Goal: Information Seeking & Learning: Learn about a topic

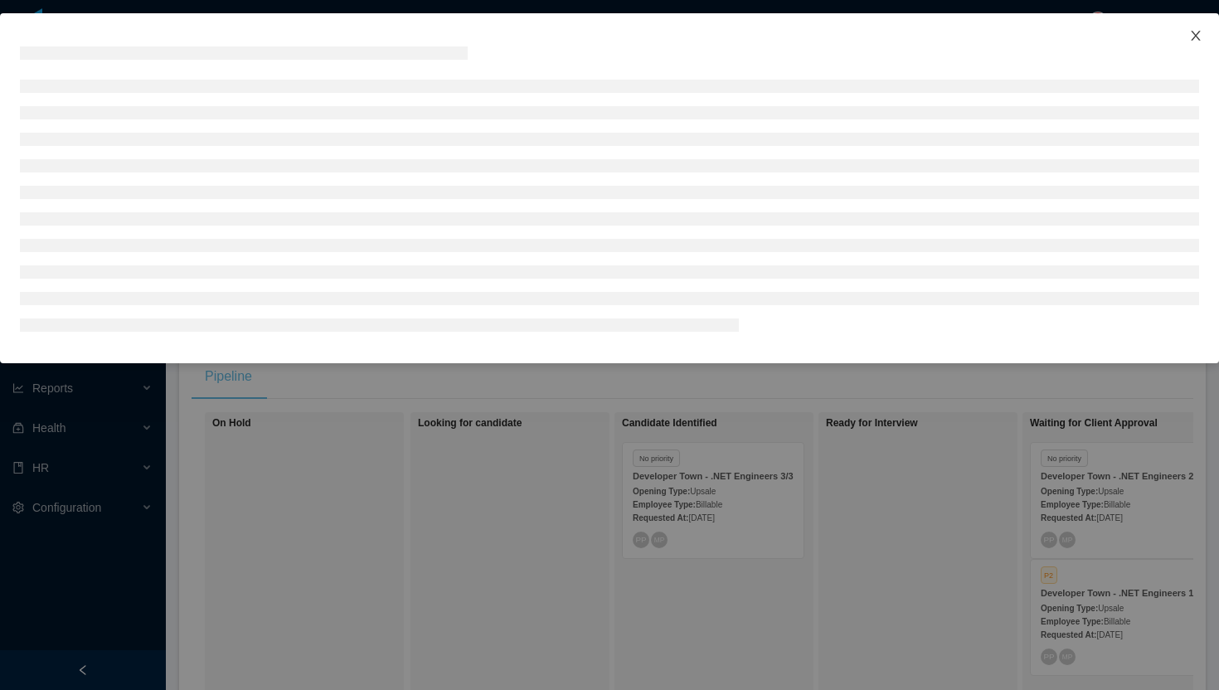
click at [1198, 38] on span "Close" at bounding box center [1195, 36] width 46 height 46
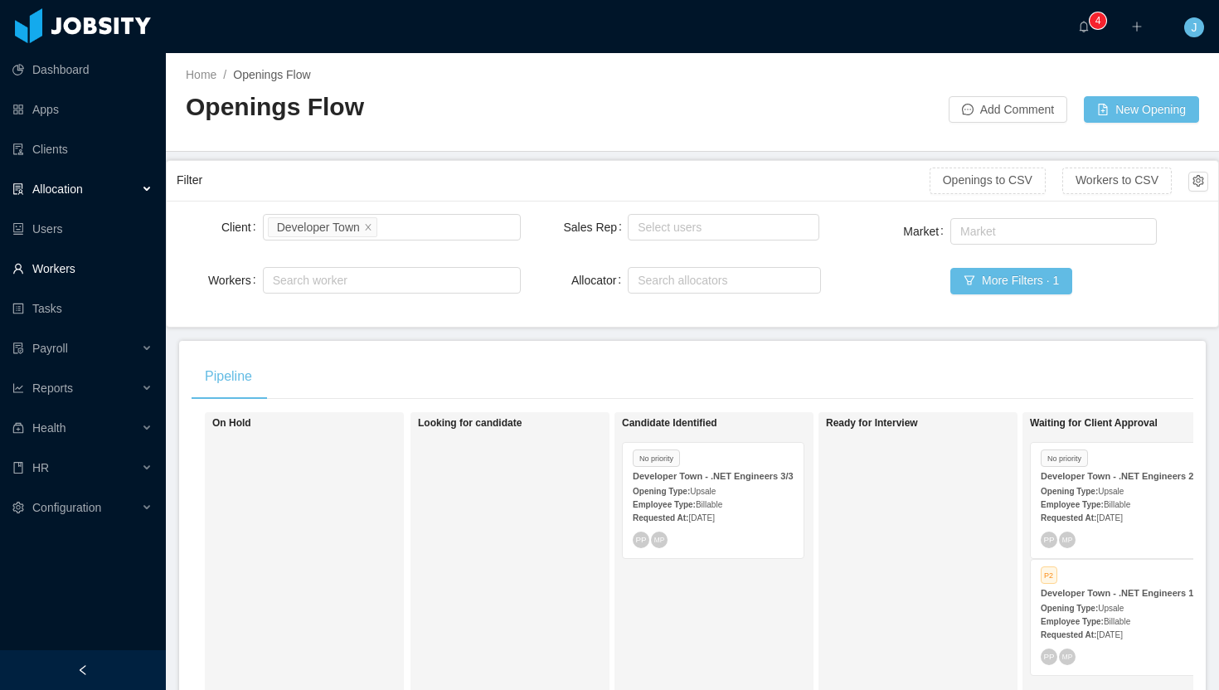
click at [72, 265] on link "Workers" at bounding box center [82, 268] width 140 height 33
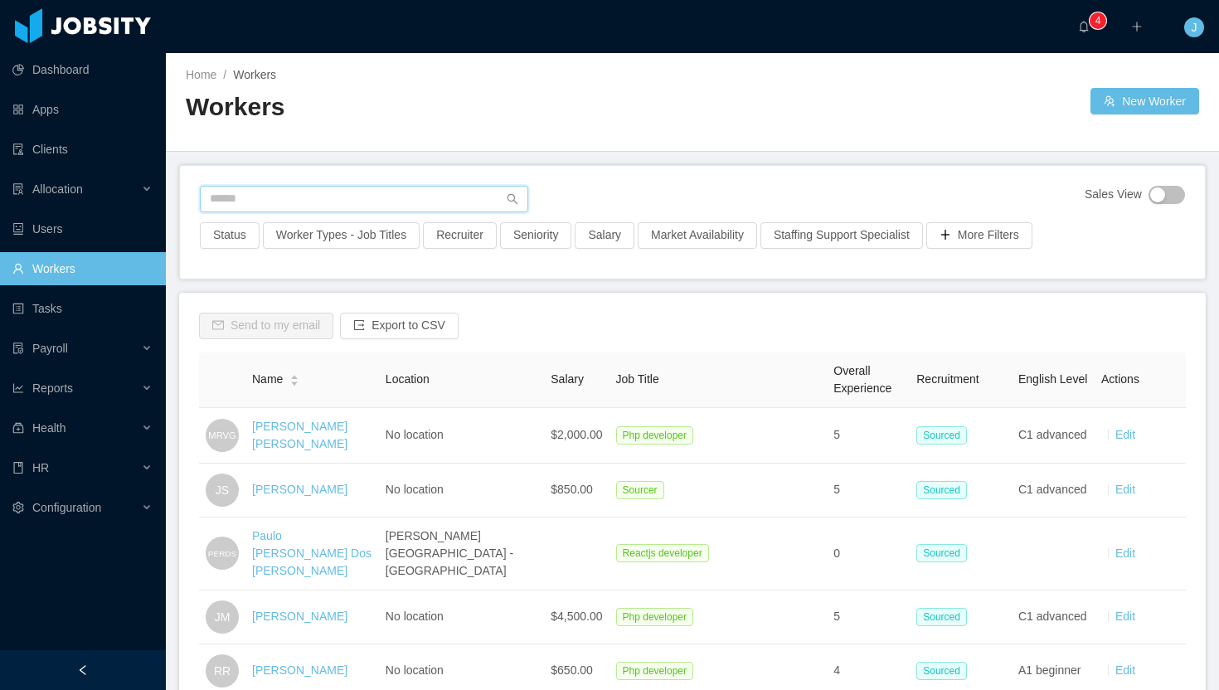
click at [335, 202] on input "text" at bounding box center [364, 199] width 328 height 27
type input "**********"
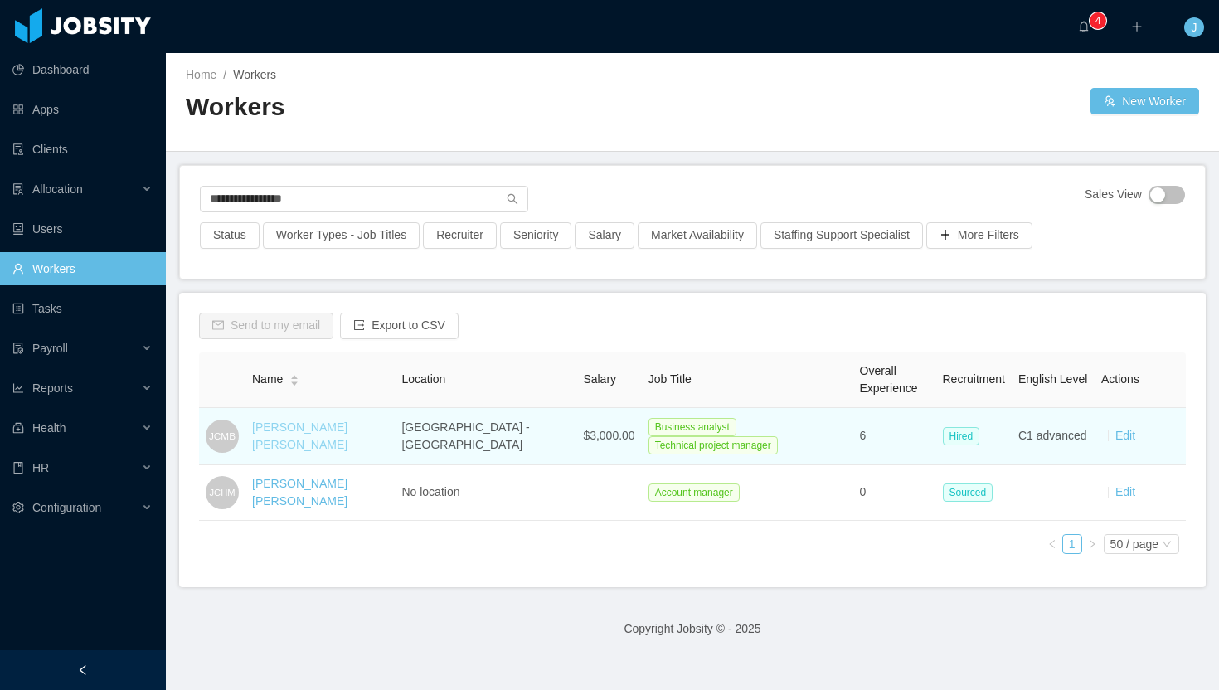
click at [346, 434] on link "[PERSON_NAME] [PERSON_NAME]" at bounding box center [299, 435] width 95 height 31
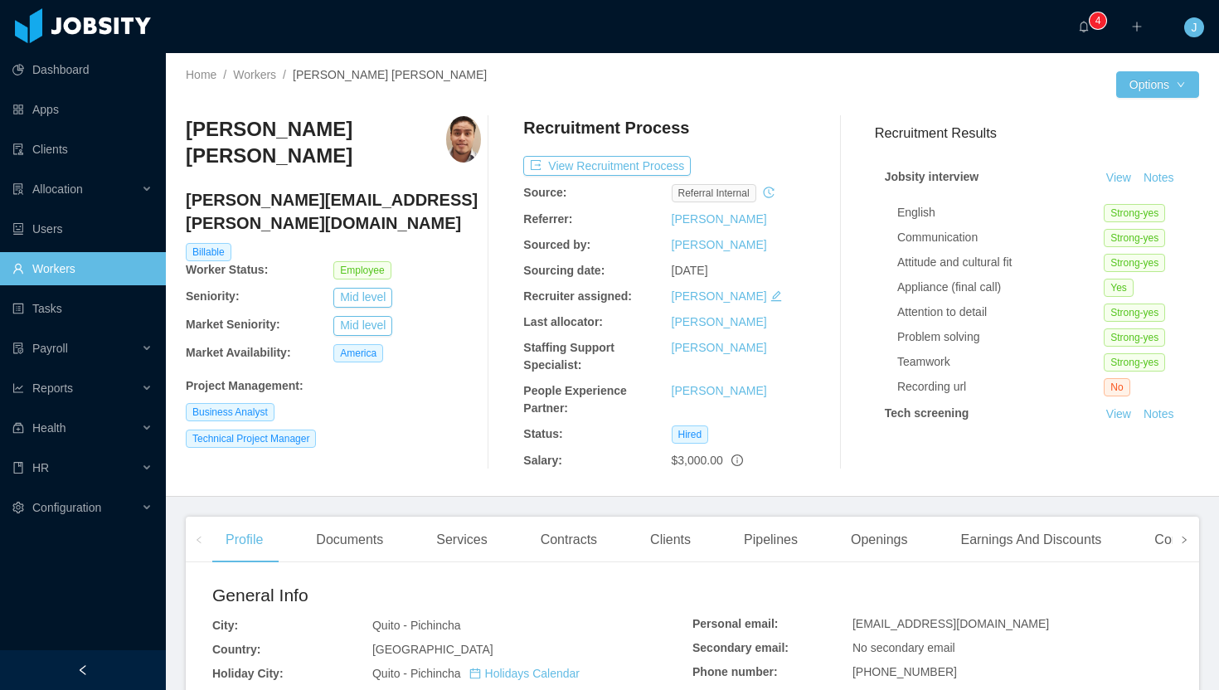
click at [1171, 540] on span at bounding box center [1184, 539] width 27 height 46
click at [1100, 533] on div "Experience" at bounding box center [1101, 539] width 93 height 46
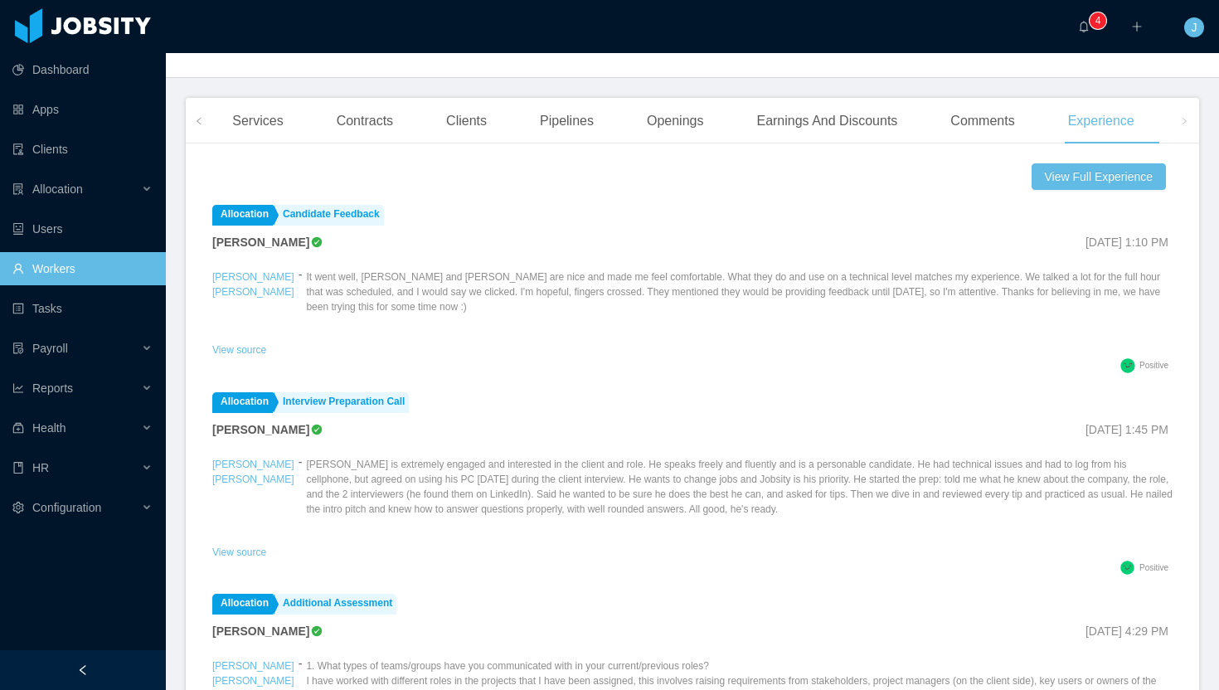
scroll to position [415, 0]
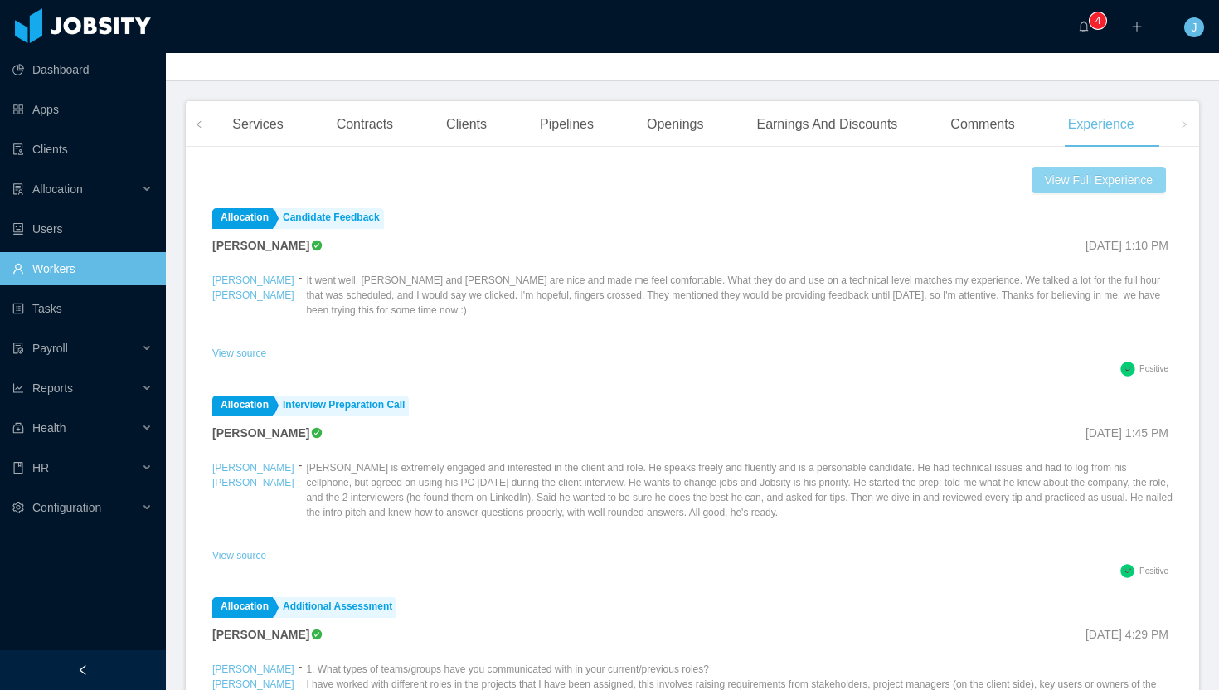
click at [1064, 181] on button "View Full Experience" at bounding box center [1098, 180] width 134 height 27
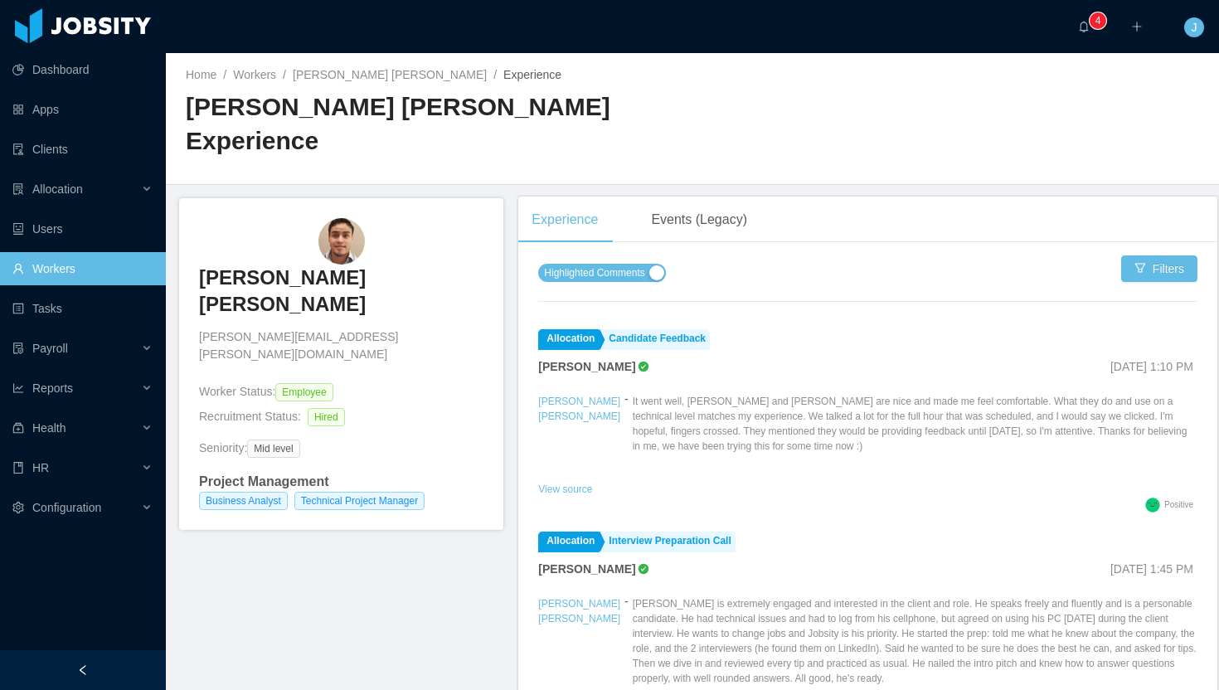
click at [654, 264] on button "Highlighted Comments" at bounding box center [601, 273] width 127 height 18
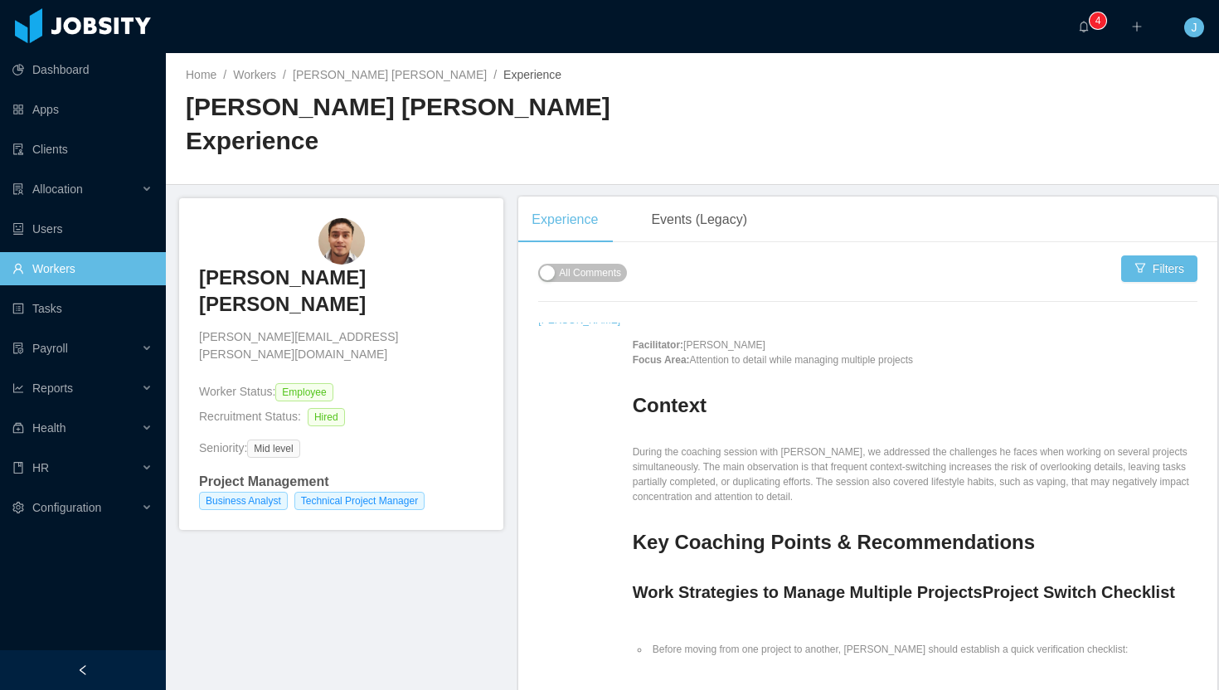
scroll to position [75, 0]
